Goal: Task Accomplishment & Management: Manage account settings

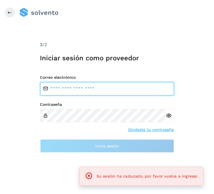
type input "**********"
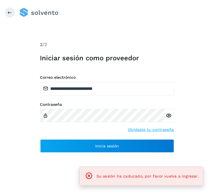
click at [75, 131] on div "Contraseña Olvidaste tu contraseña" at bounding box center [107, 117] width 134 height 30
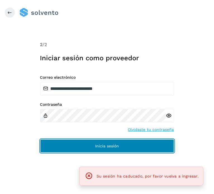
click at [77, 148] on button "Inicia sesión" at bounding box center [107, 145] width 134 height 13
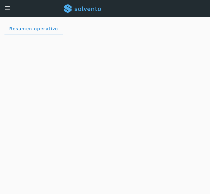
click at [10, 11] on div "Conoce nuestros beneficios IR Hola, [PERSON_NAME] [PERSON_NAME]" at bounding box center [105, 8] width 210 height 17
click at [6, 8] on icon at bounding box center [7, 8] width 6 height 6
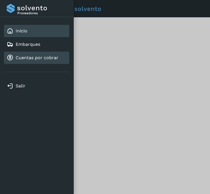
click at [17, 56] on link "Cuentas por cobrar" at bounding box center [37, 57] width 43 height 5
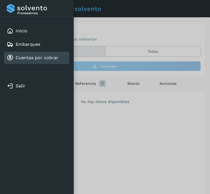
click at [125, 117] on div at bounding box center [105, 97] width 210 height 194
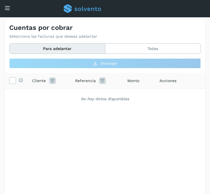
scroll to position [3, 0]
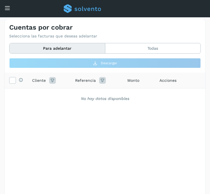
click at [91, 47] on button "Para adelantar" at bounding box center [57, 48] width 96 height 10
click at [128, 48] on button "Todas" at bounding box center [152, 48] width 95 height 10
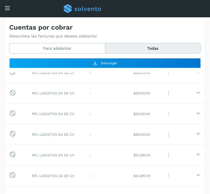
scroll to position [0, 0]
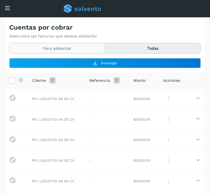
click at [56, 50] on button "Para adelantar" at bounding box center [57, 48] width 96 height 10
